Goal: Task Accomplishment & Management: Use online tool/utility

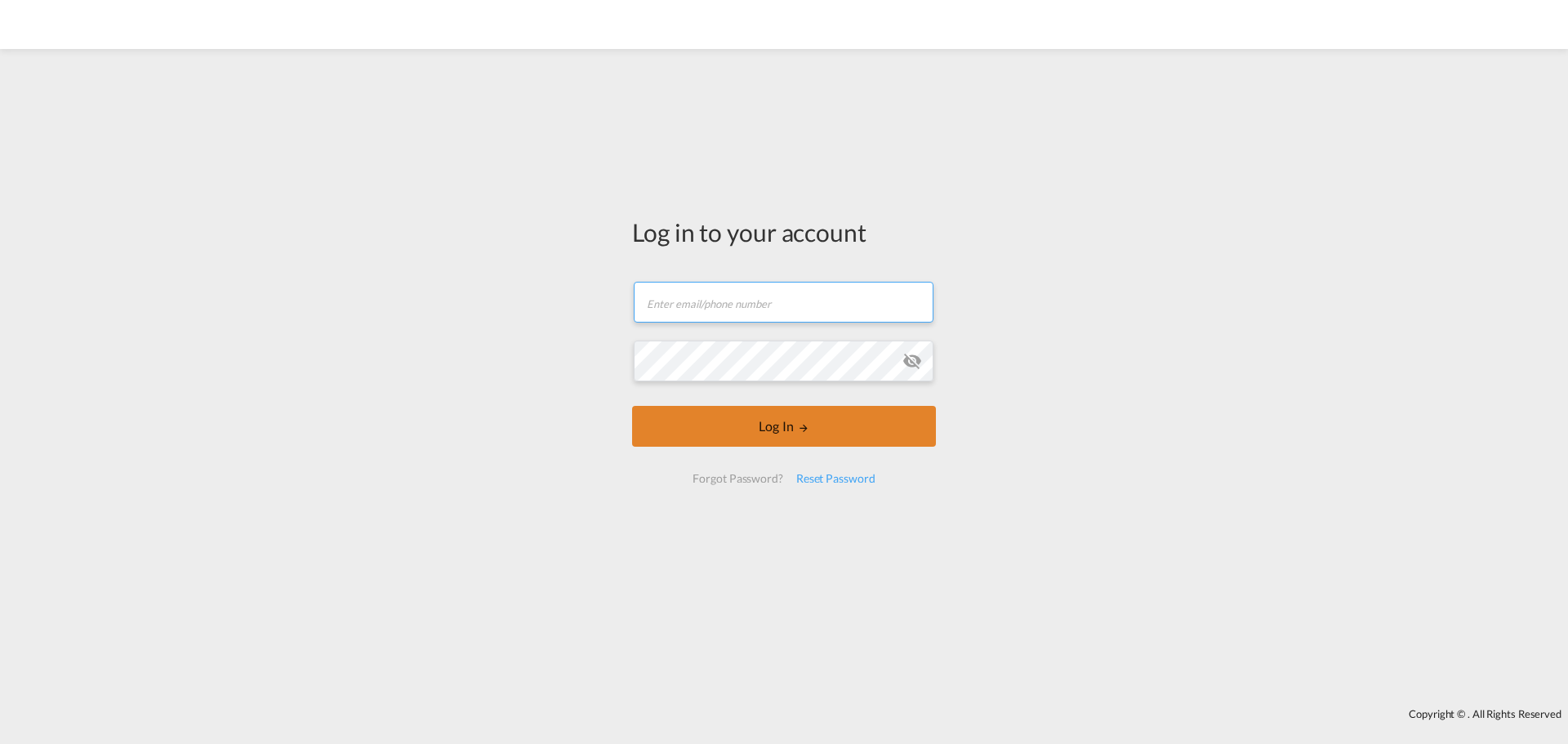
type input "[EMAIL_ADDRESS][DOMAIN_NAME]"
click at [733, 415] on button "Log In" at bounding box center [784, 426] width 304 height 40
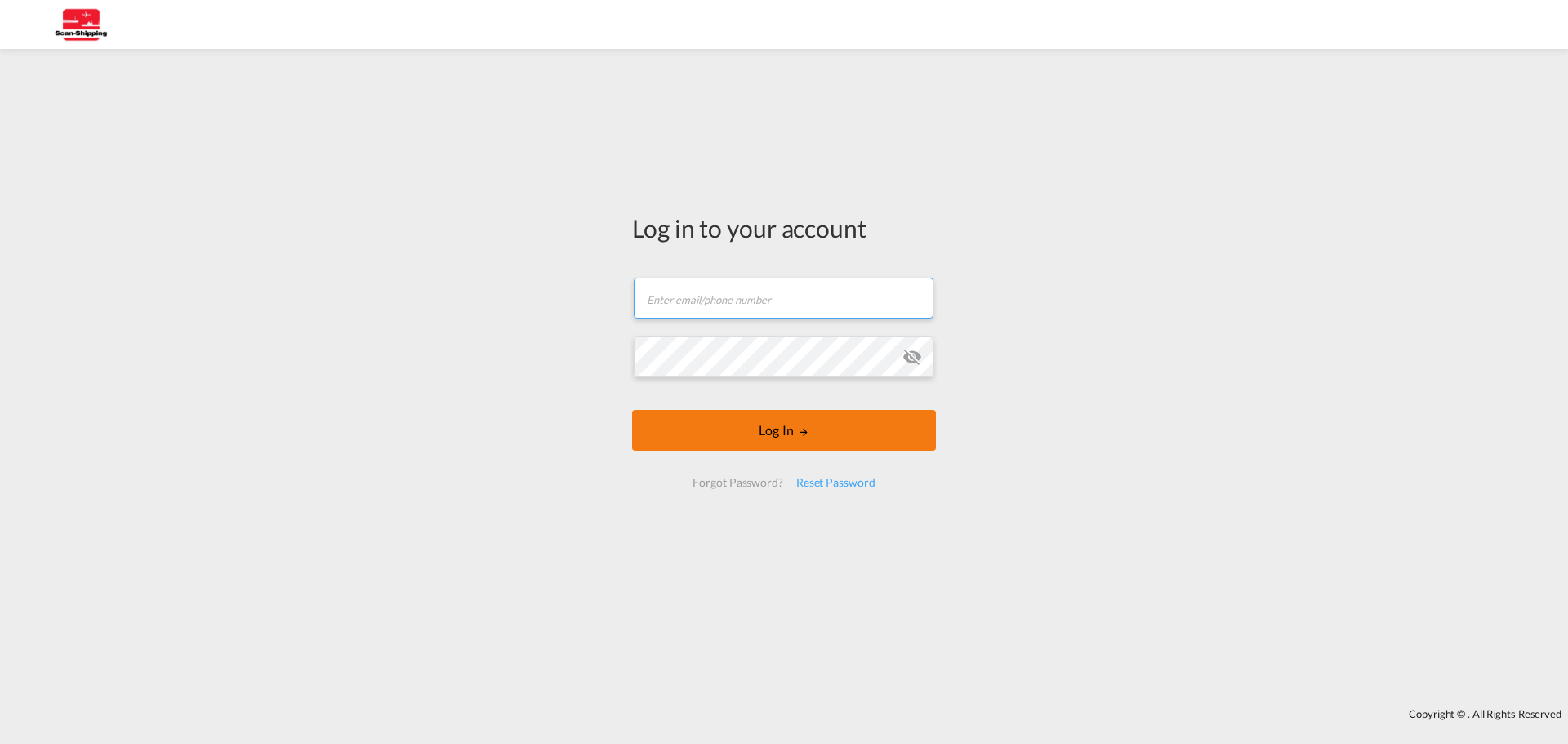
type input "[EMAIL_ADDRESS][DOMAIN_NAME]"
click at [734, 430] on button "Log In" at bounding box center [784, 430] width 304 height 40
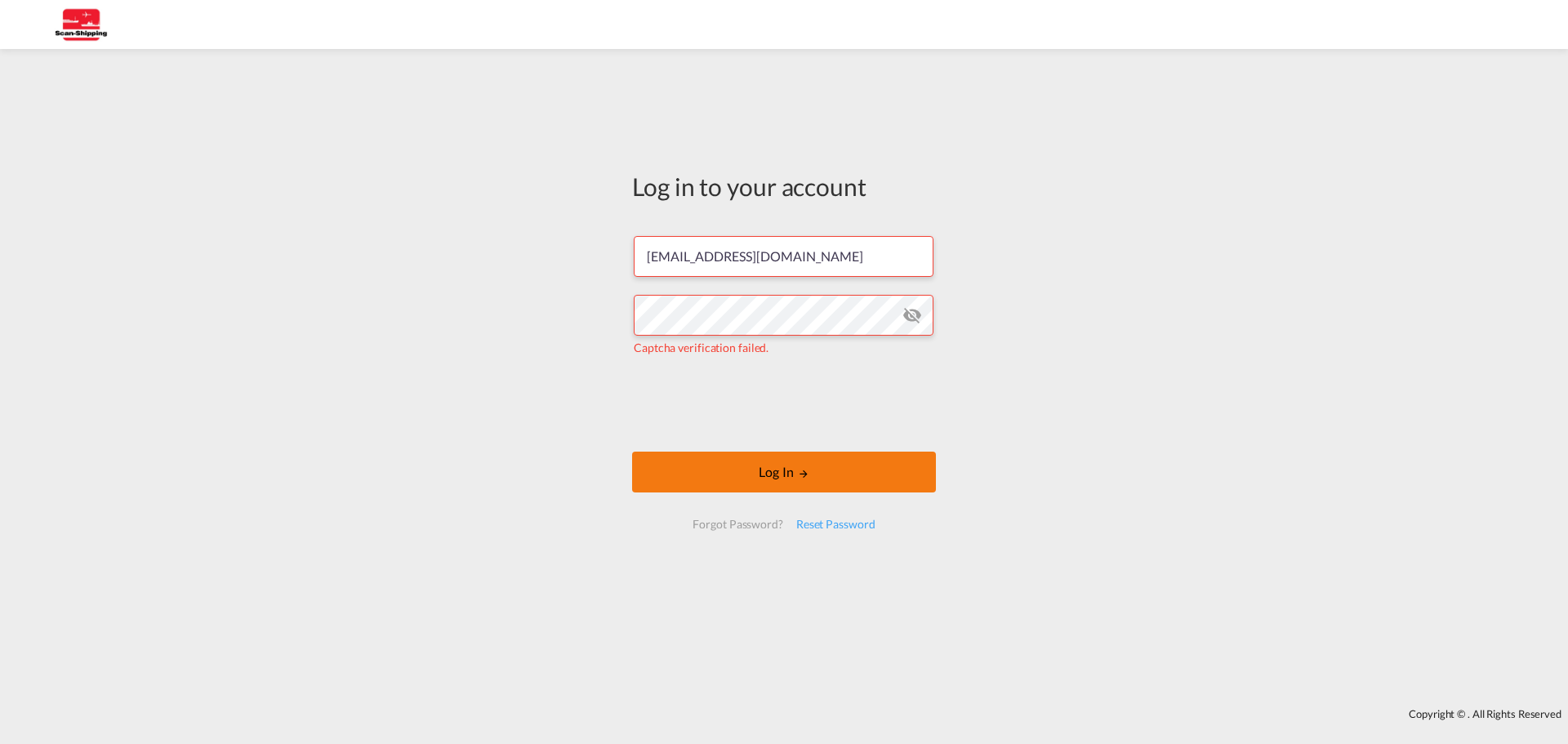
click at [769, 482] on button "Log In" at bounding box center [784, 472] width 304 height 40
